Goal: Check status: Check status

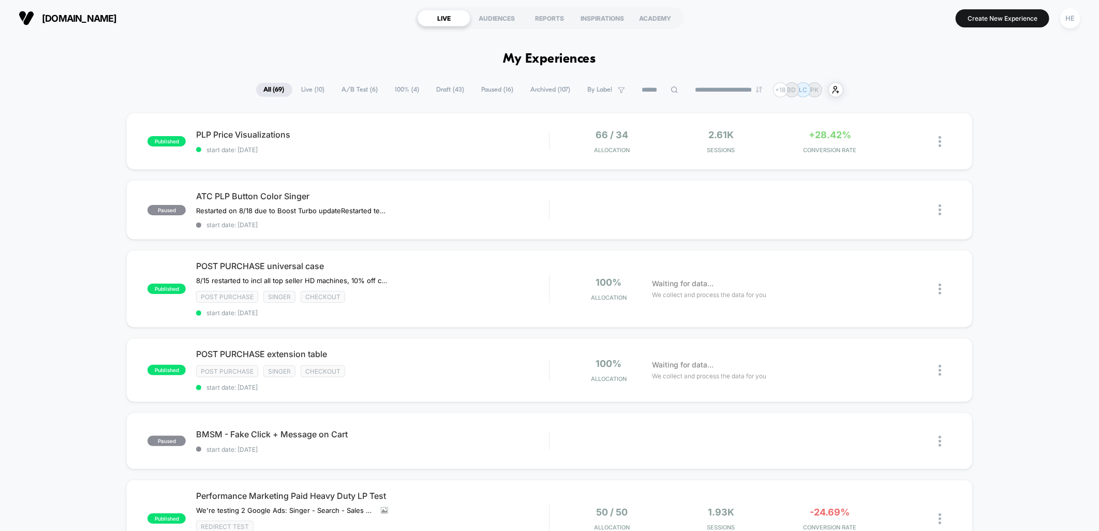
click at [327, 91] on div "**********" at bounding box center [549, 89] width 587 height 15
click at [311, 89] on span "Live ( 10 )" at bounding box center [313, 90] width 39 height 14
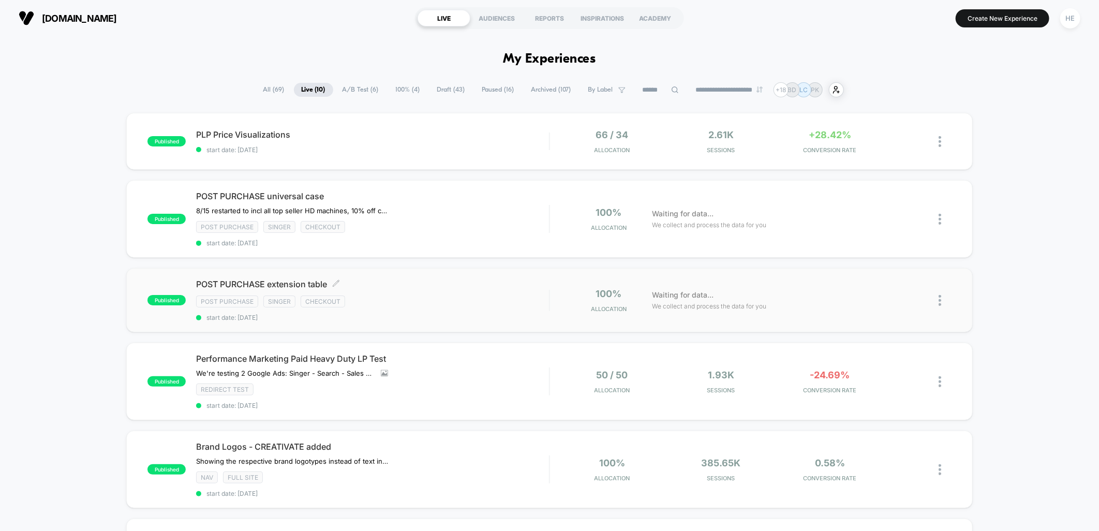
click at [472, 295] on div "Post Purchase Singer checkout" at bounding box center [372, 301] width 353 height 12
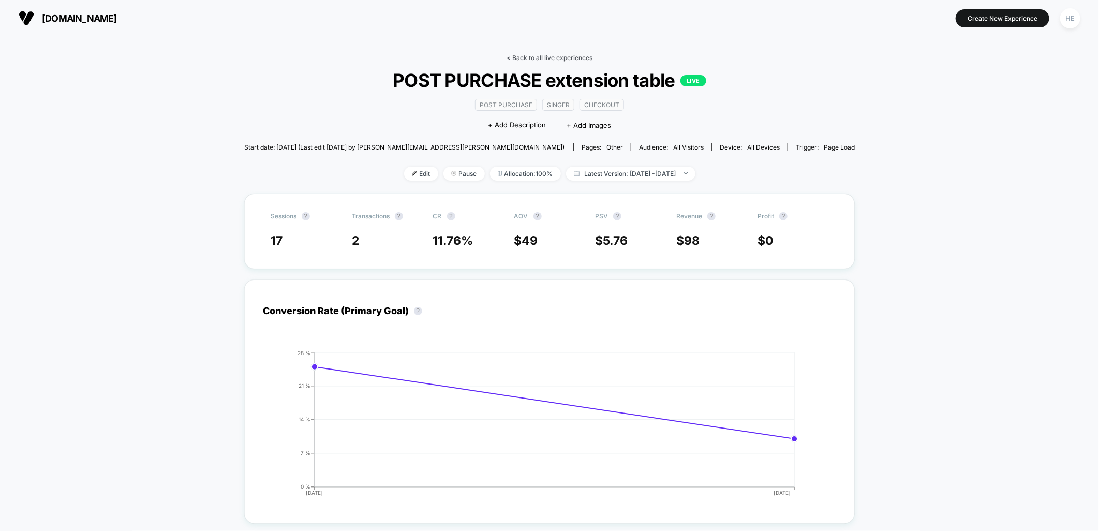
click at [518, 54] on link "< Back to all live experiences" at bounding box center [549, 58] width 86 height 8
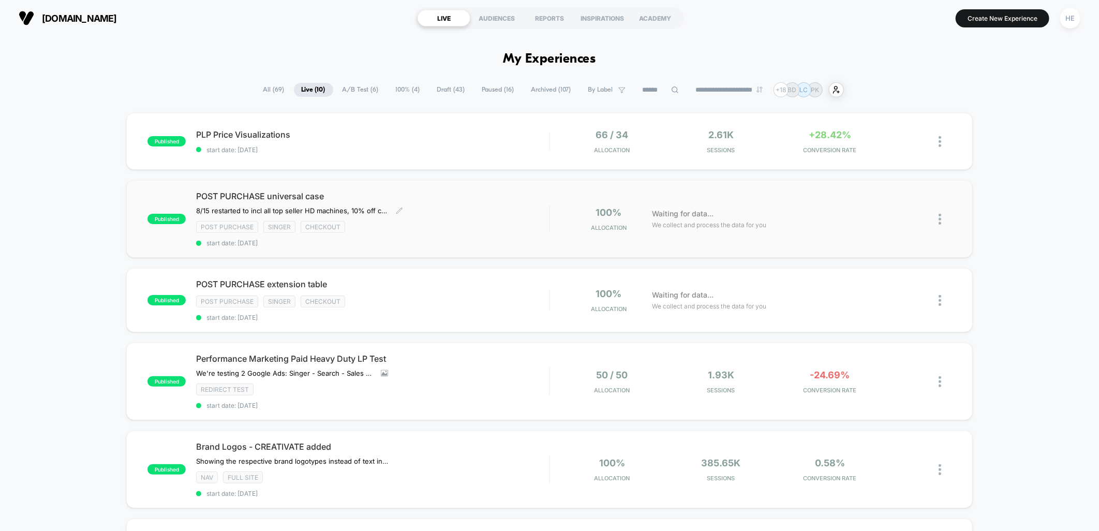
click at [450, 228] on div "Post Purchase Singer checkout" at bounding box center [372, 227] width 353 height 12
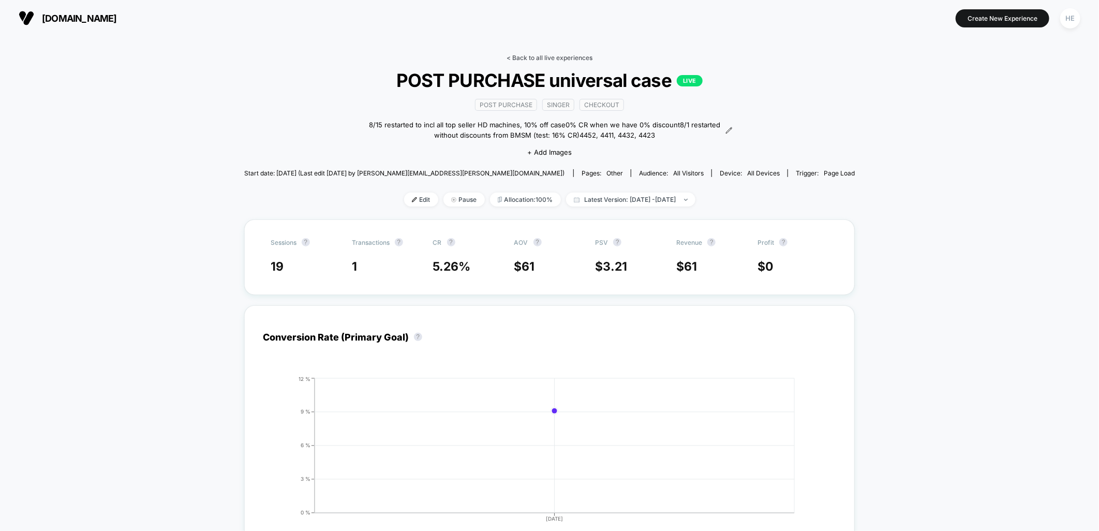
click at [527, 54] on link "< Back to all live experiences" at bounding box center [549, 58] width 86 height 8
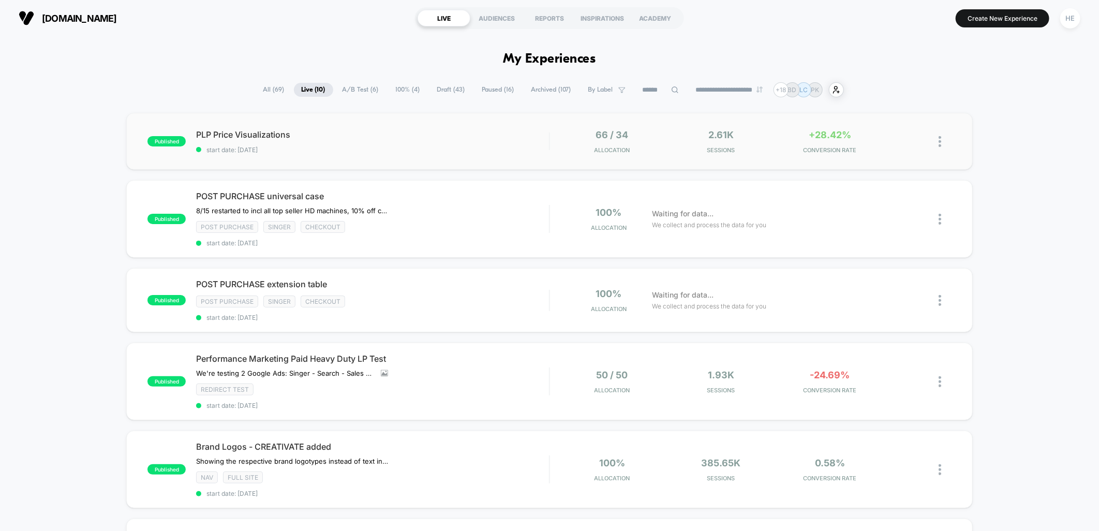
click at [427, 125] on div "published PLP Price Visualizations start date: [DATE] 66 / 34 Allocation 2.61k …" at bounding box center [549, 141] width 846 height 57
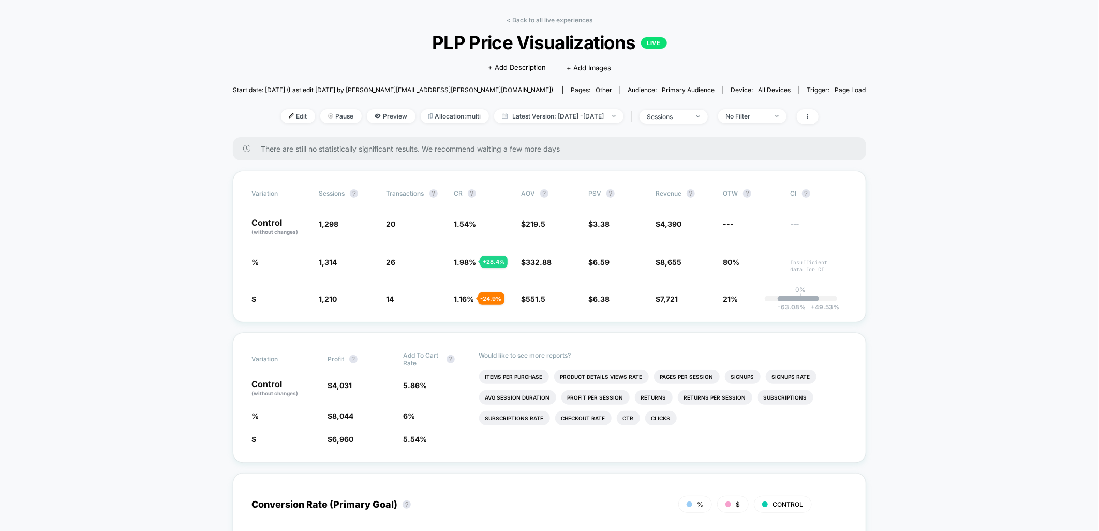
scroll to position [57, 0]
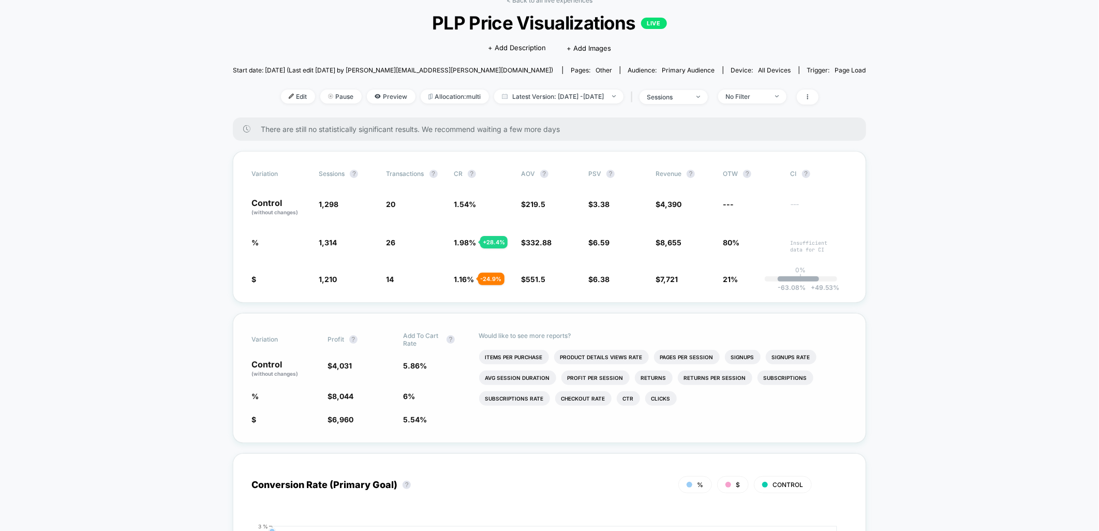
drag, startPoint x: 400, startPoint y: 396, endPoint x: 418, endPoint y: 396, distance: 17.6
click at [418, 396] on div "% $ 8,044 + 97.1 % 6 % + 2.7 %" at bounding box center [549, 396] width 596 height 10
drag, startPoint x: 418, startPoint y: 396, endPoint x: 396, endPoint y: 395, distance: 21.7
click at [396, 395] on div "% $ 8,044 + 97.1 % 6 % + 2.7 %" at bounding box center [549, 396] width 596 height 10
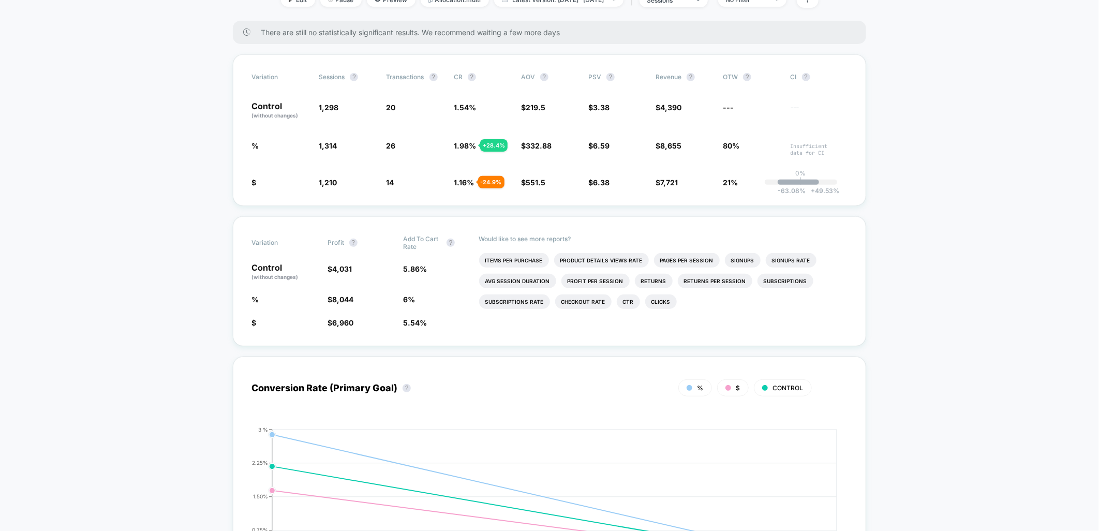
scroll to position [0, 0]
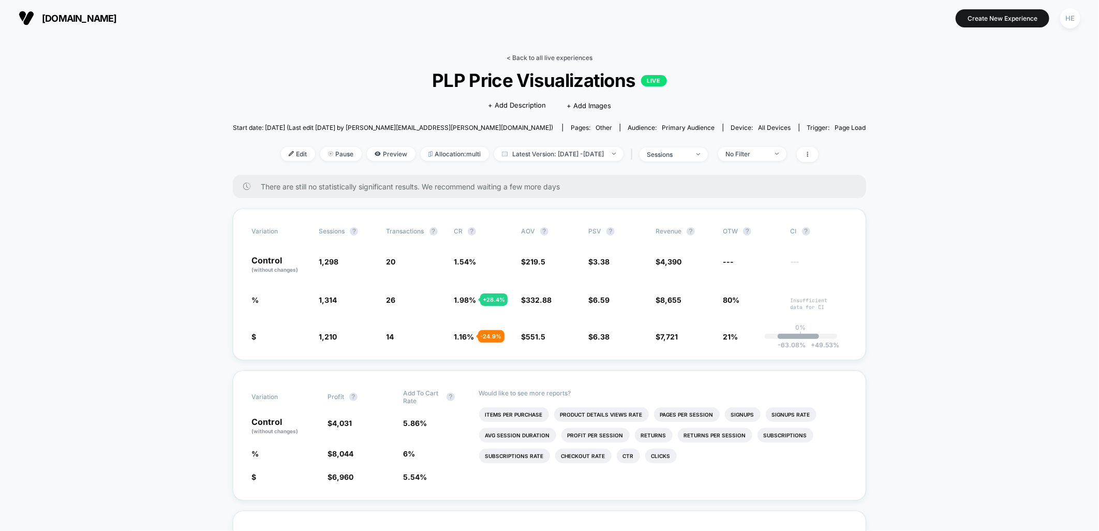
click at [535, 54] on link "< Back to all live experiences" at bounding box center [549, 58] width 86 height 8
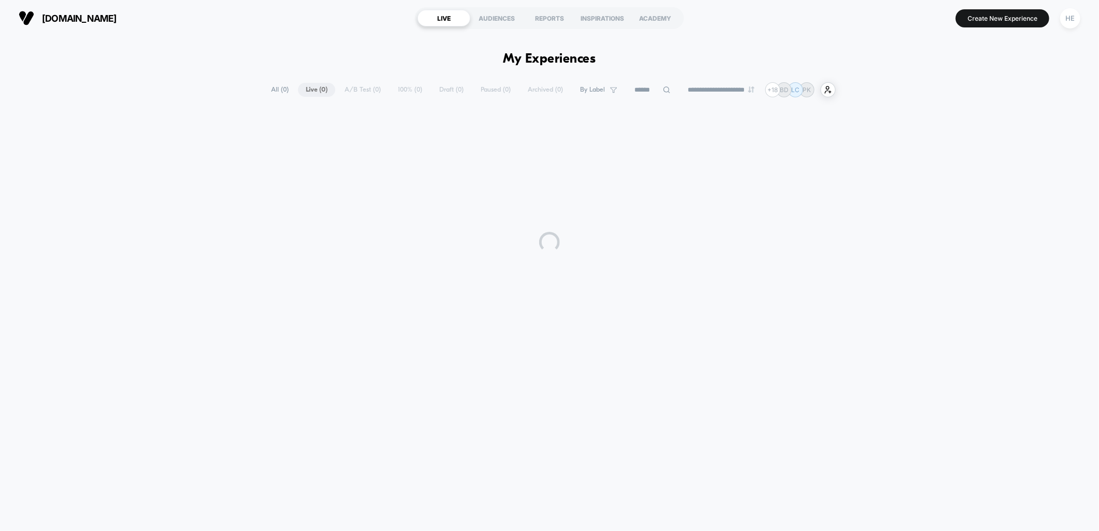
click at [905, 104] on div "**********" at bounding box center [549, 237] width 1099 height 310
